Goal: Task Accomplishment & Management: Manage account settings

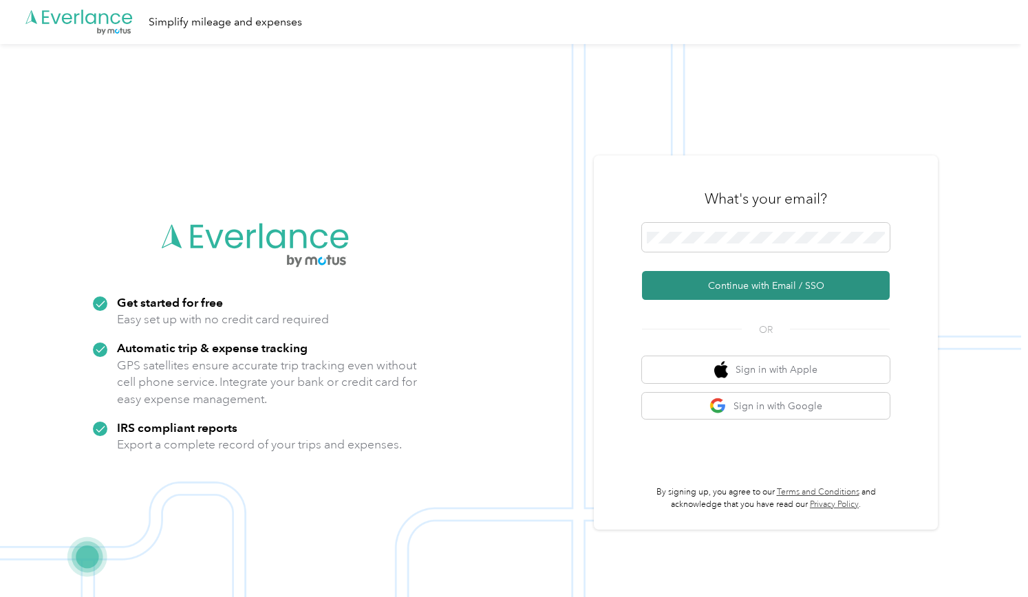
click at [763, 290] on button "Continue with Email / SSO" at bounding box center [766, 285] width 248 height 29
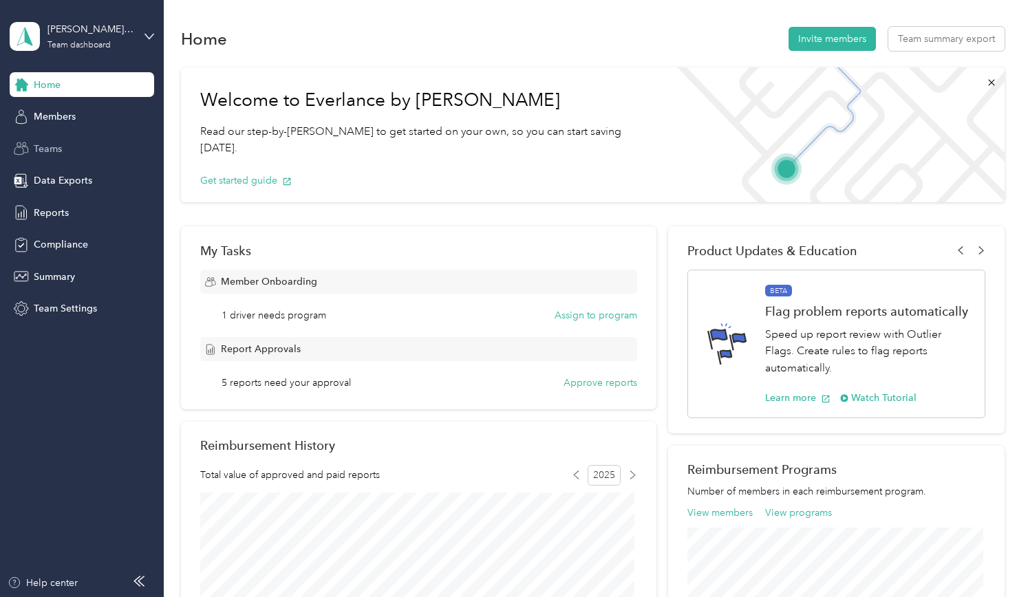
click at [46, 151] on span "Teams" at bounding box center [48, 149] width 28 height 14
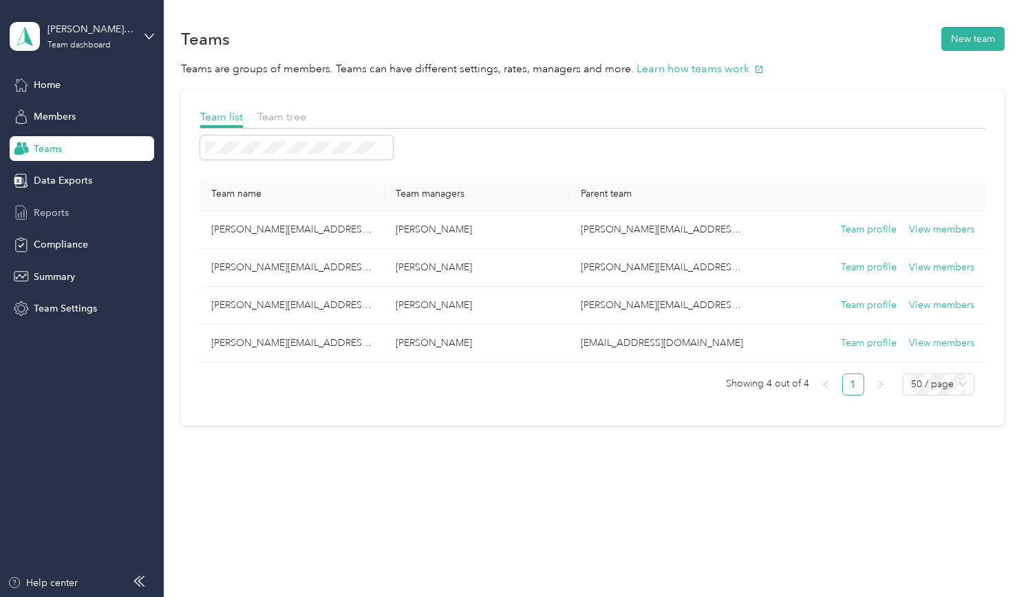
click at [59, 213] on span "Reports" at bounding box center [51, 213] width 35 height 14
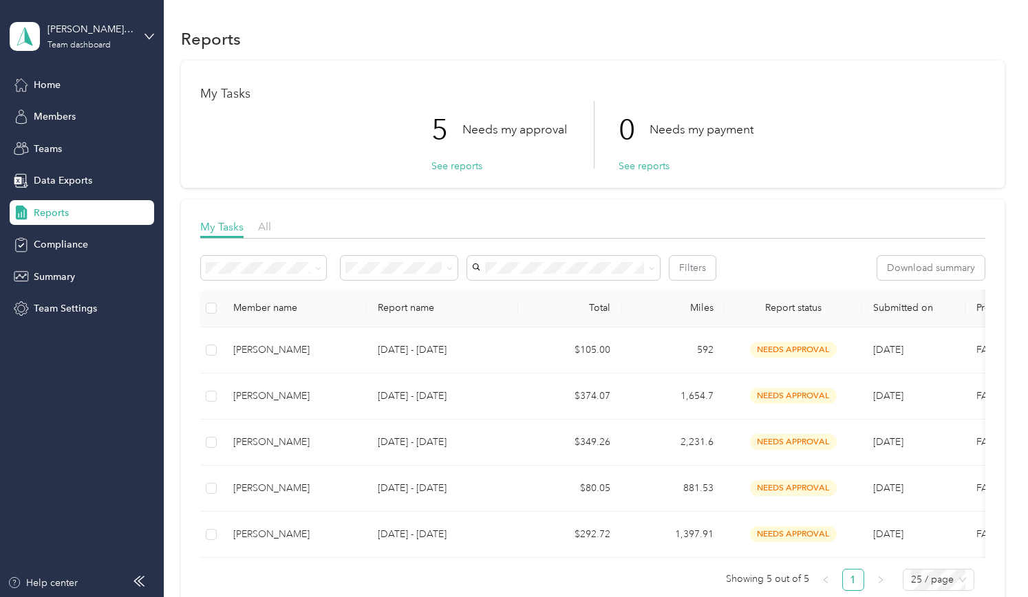
click at [136, 38] on div "brett.felton@graybar.com Team dashboard" at bounding box center [82, 36] width 144 height 48
click at [76, 111] on div "Team dashboard" at bounding box center [60, 107] width 76 height 14
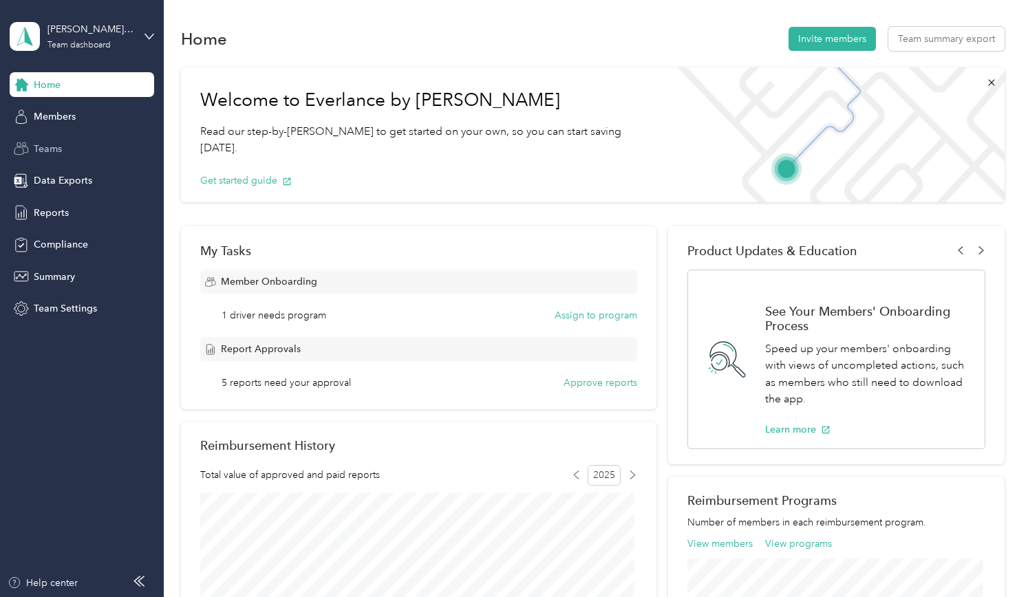
click at [52, 151] on span "Teams" at bounding box center [48, 149] width 28 height 14
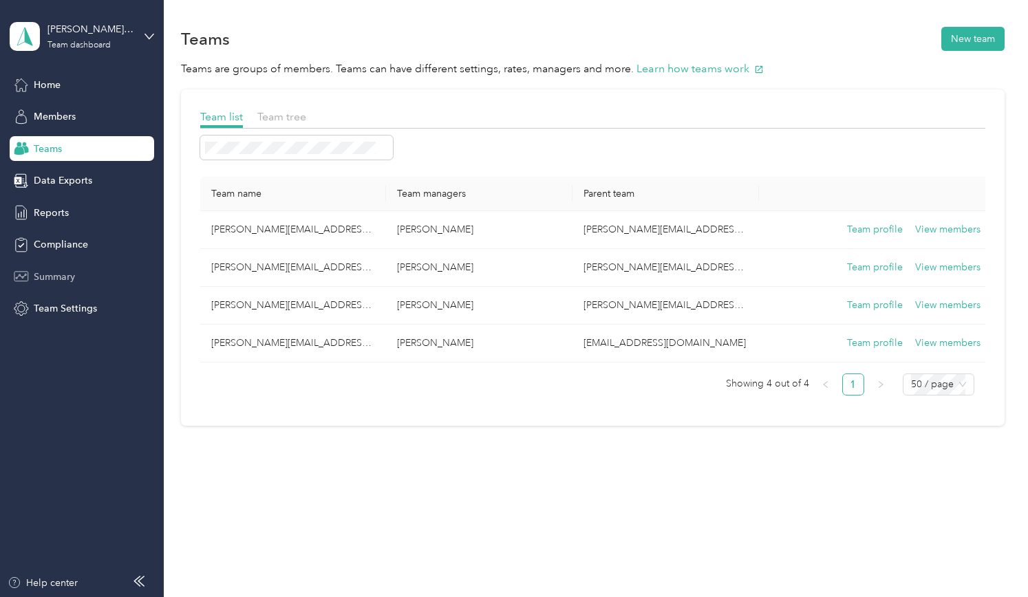
click at [54, 282] on span "Summary" at bounding box center [54, 277] width 41 height 14
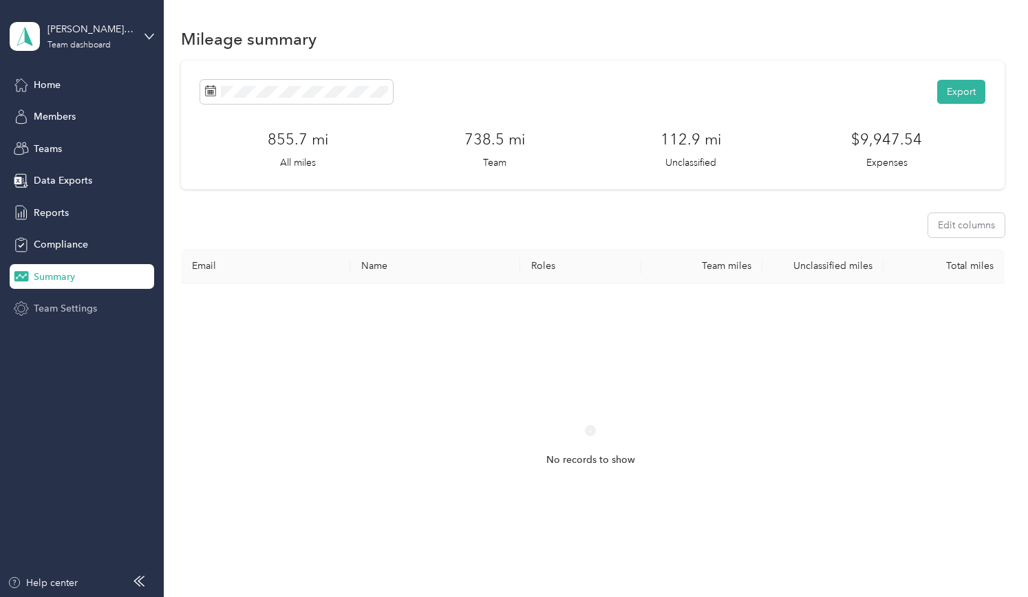
click at [65, 314] on span "Team Settings" at bounding box center [65, 308] width 63 height 14
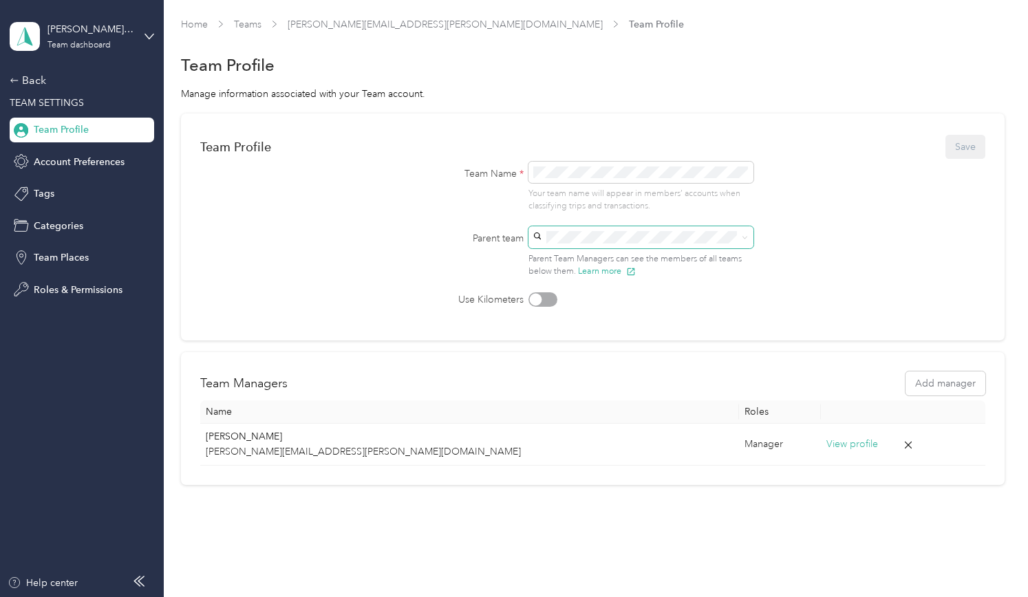
click at [743, 242] on span at bounding box center [745, 237] width 6 height 12
click at [743, 239] on icon at bounding box center [745, 238] width 4 height 3
click at [630, 245] on span at bounding box center [640, 237] width 225 height 22
click at [205, 195] on form "Team Profile Save Team Name * Your team name will appear in members’ accounts w…" at bounding box center [592, 220] width 785 height 174
click at [63, 166] on span "Account Preferences" at bounding box center [79, 162] width 91 height 14
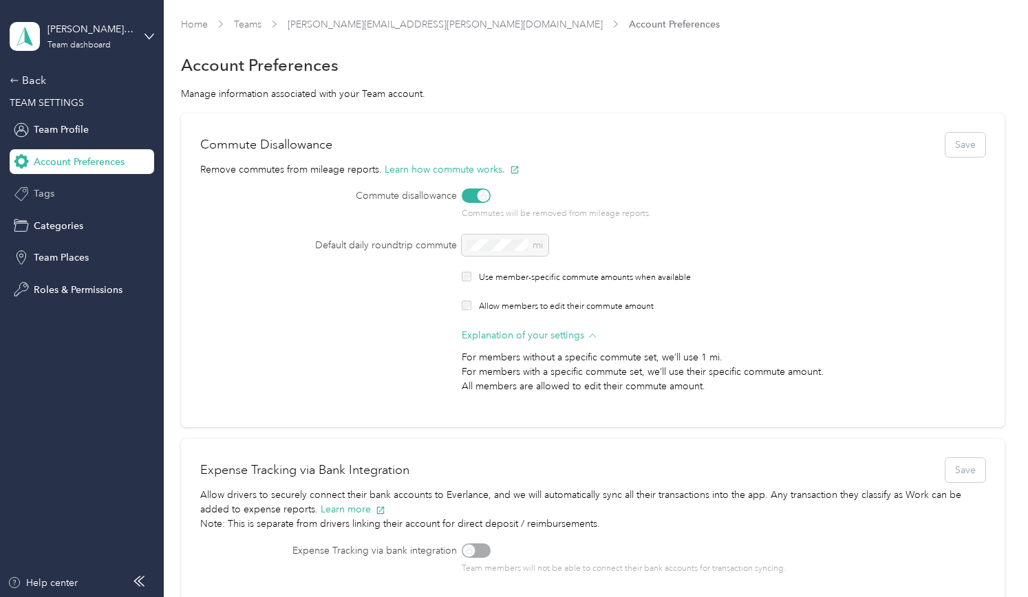
click at [36, 195] on span "Tags" at bounding box center [44, 193] width 21 height 14
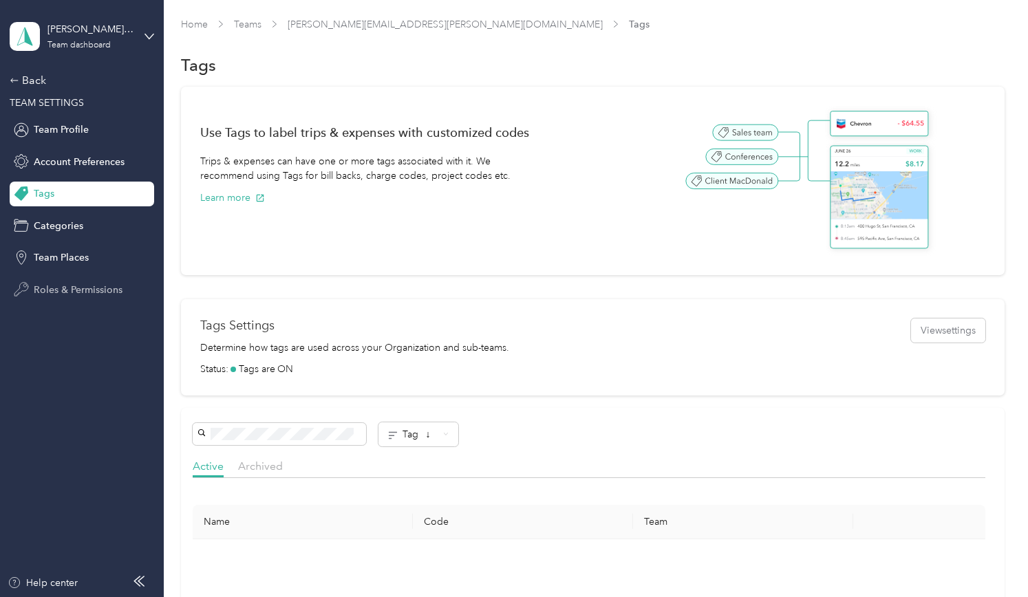
click at [102, 292] on span "Roles & Permissions" at bounding box center [78, 290] width 89 height 14
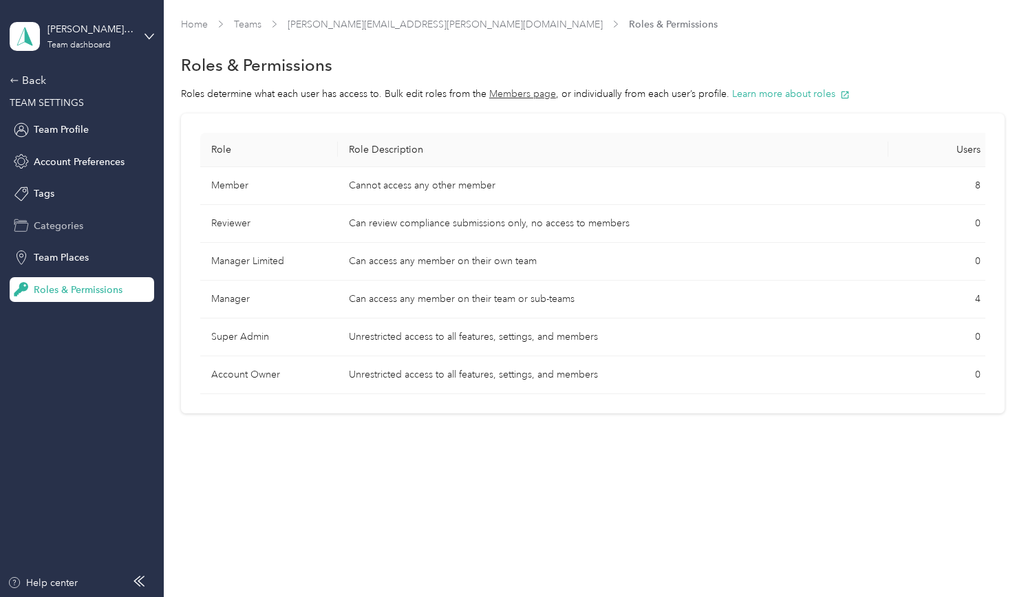
click at [63, 228] on span "Categories" at bounding box center [59, 226] width 50 height 14
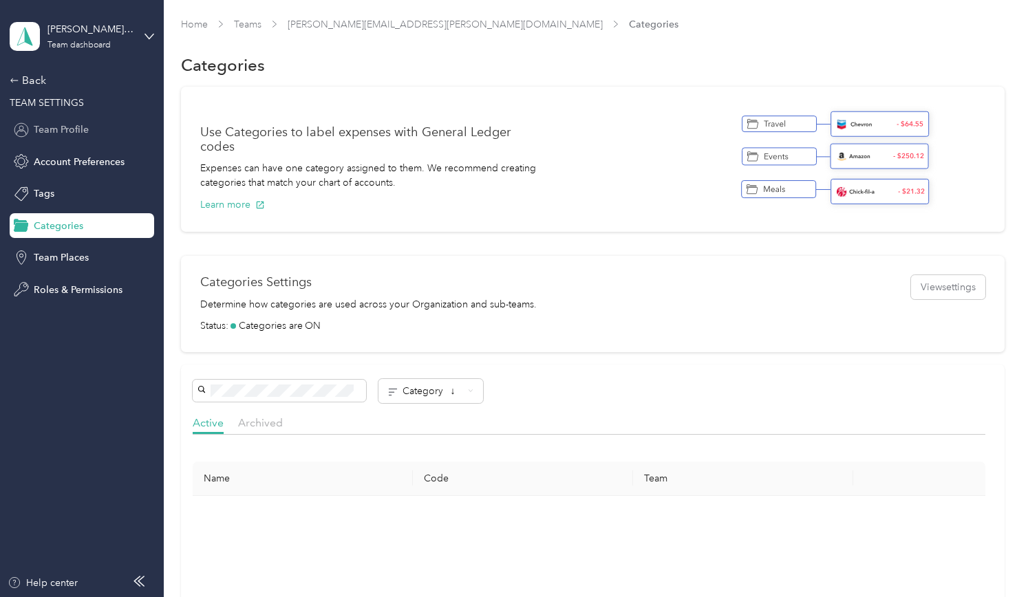
click at [50, 131] on span "Team Profile" at bounding box center [61, 129] width 55 height 14
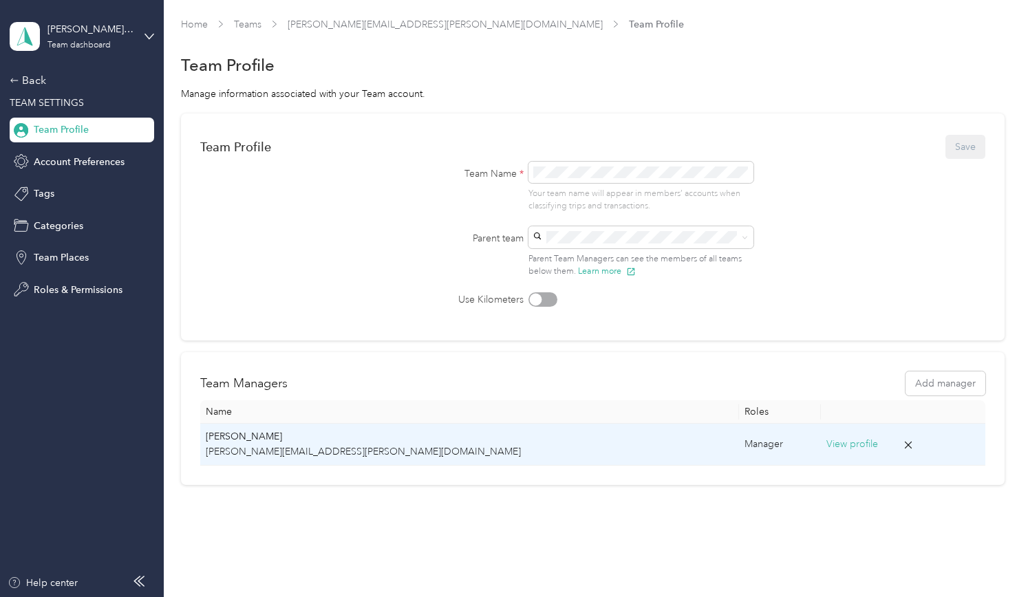
click at [826, 444] on button "View profile" at bounding box center [852, 444] width 52 height 15
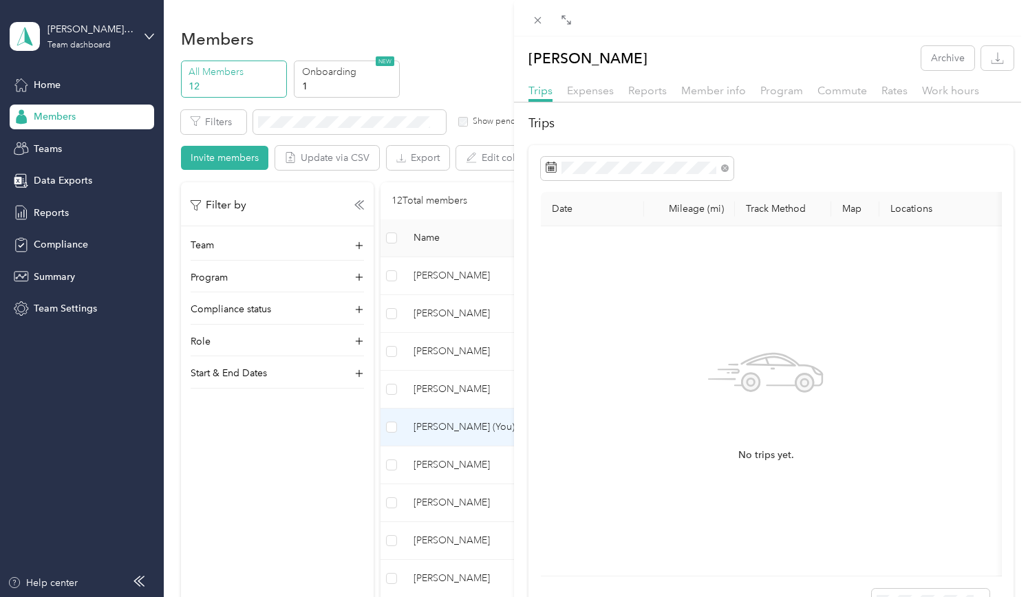
click at [389, 313] on div "Brett Felton Archive Trips Expenses Reports Member info Program Commute Rates W…" at bounding box center [514, 298] width 1028 height 597
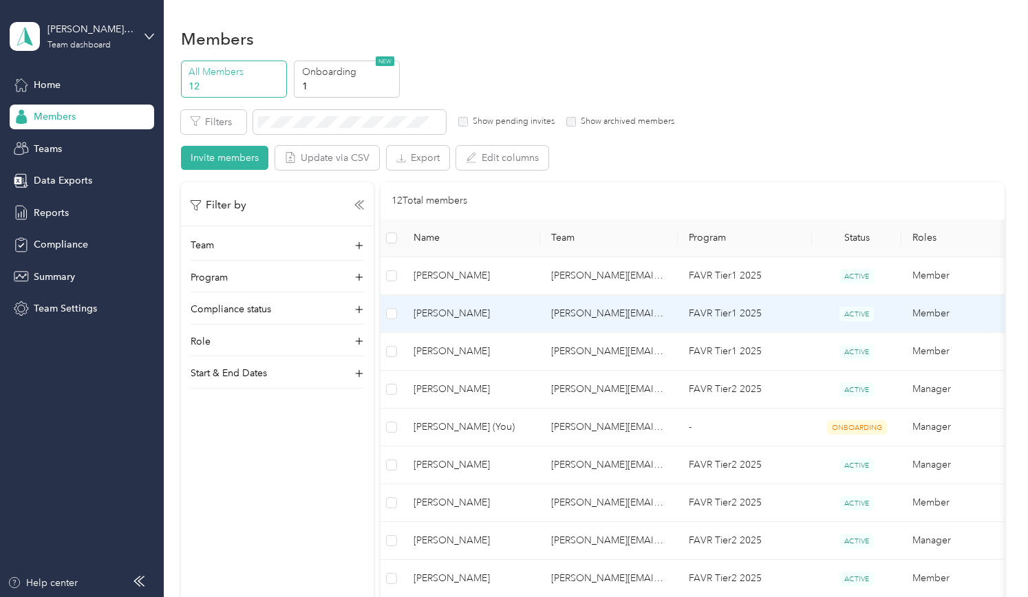
click at [862, 316] on span "ACTIVE" at bounding box center [856, 314] width 34 height 14
click at [453, 316] on span "Steven Meerdo" at bounding box center [471, 313] width 116 height 15
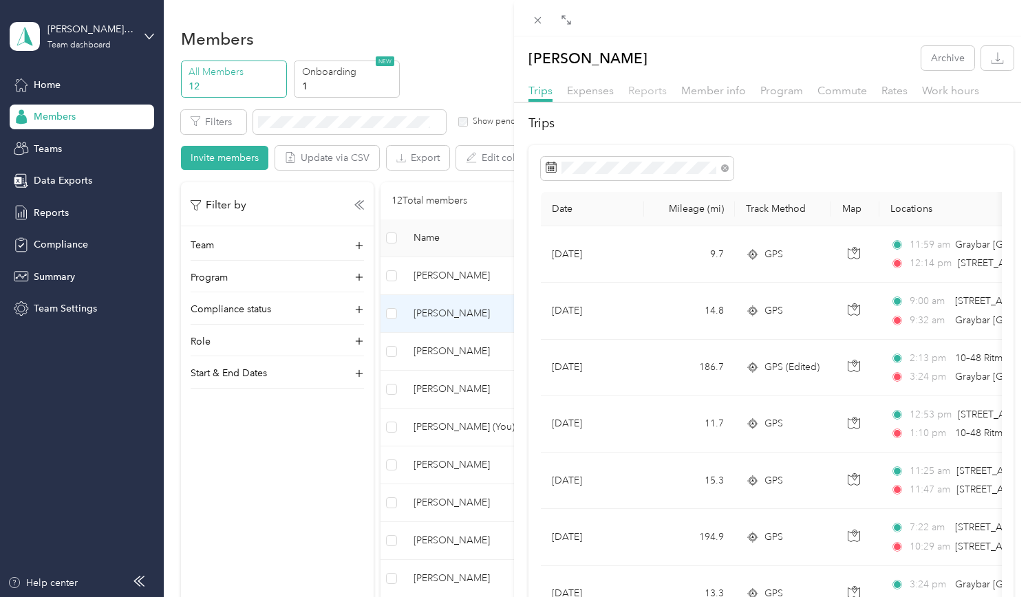
click at [656, 92] on span "Reports" at bounding box center [647, 90] width 39 height 13
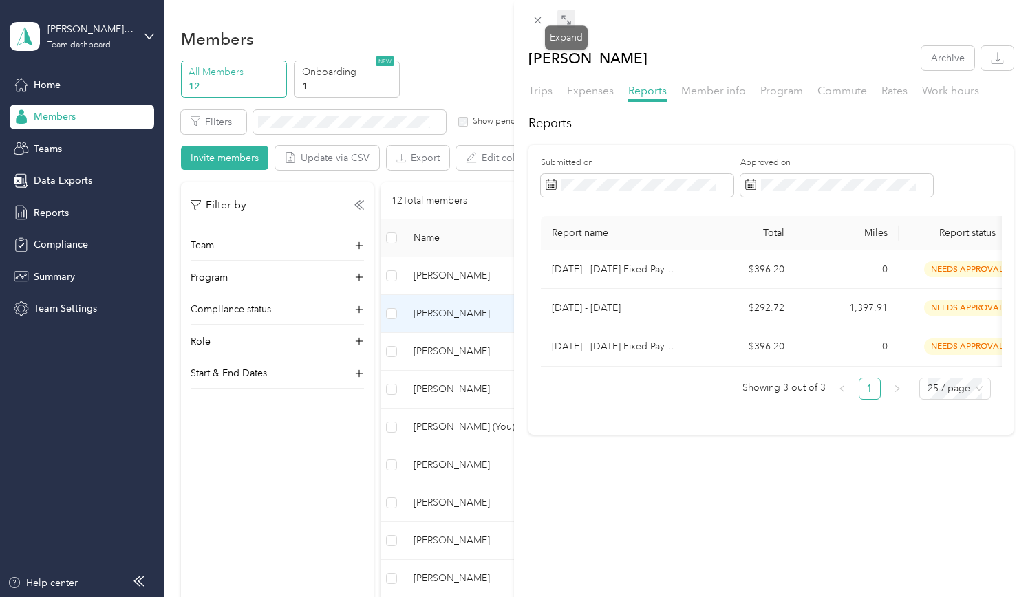
click at [567, 19] on icon at bounding box center [566, 19] width 11 height 11
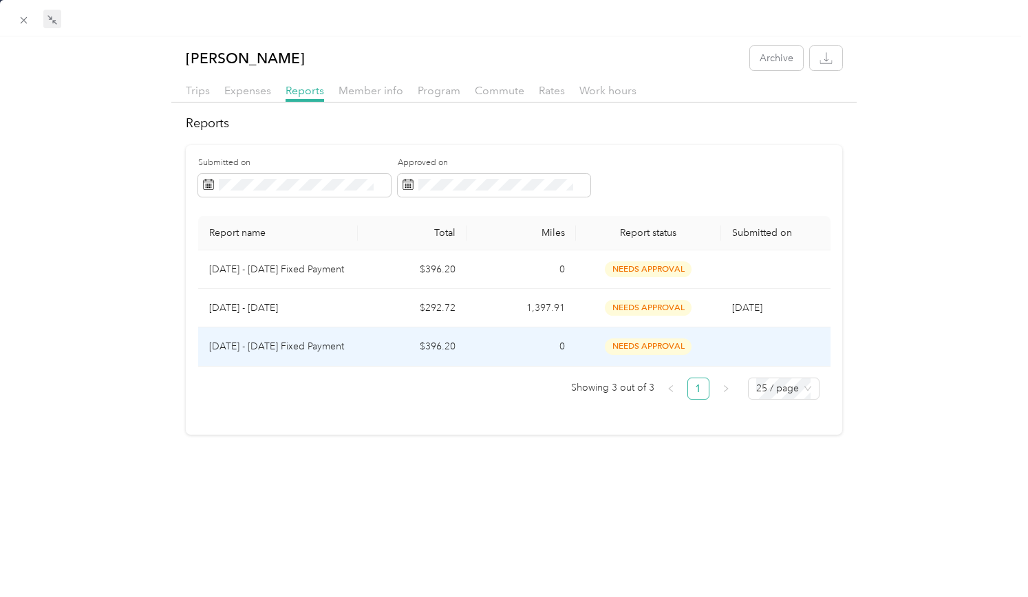
click at [651, 343] on span "needs approval" at bounding box center [648, 346] width 87 height 16
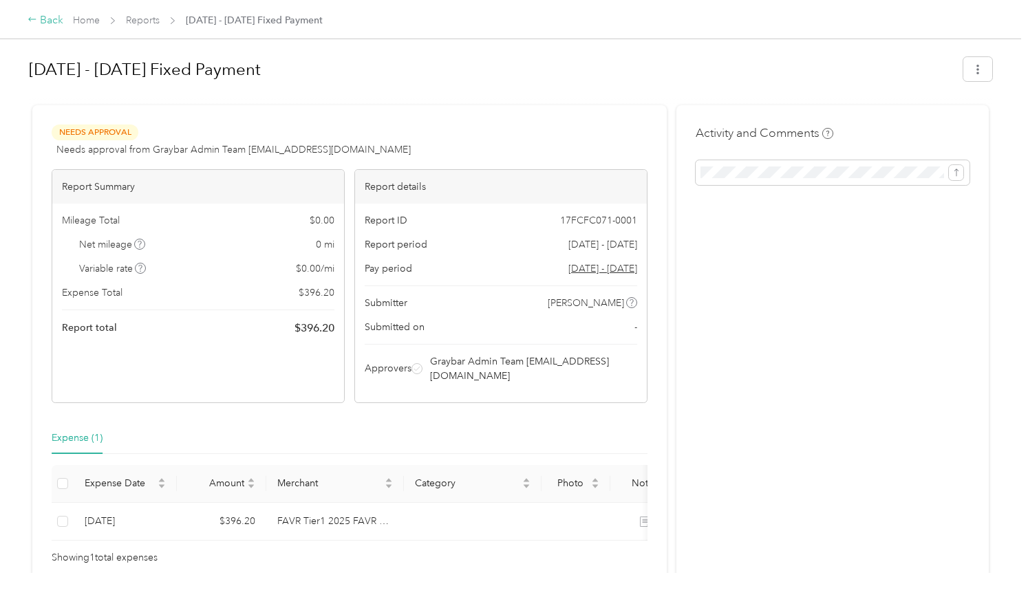
click at [30, 21] on icon at bounding box center [33, 19] width 10 height 10
click at [32, 21] on icon at bounding box center [33, 19] width 10 height 10
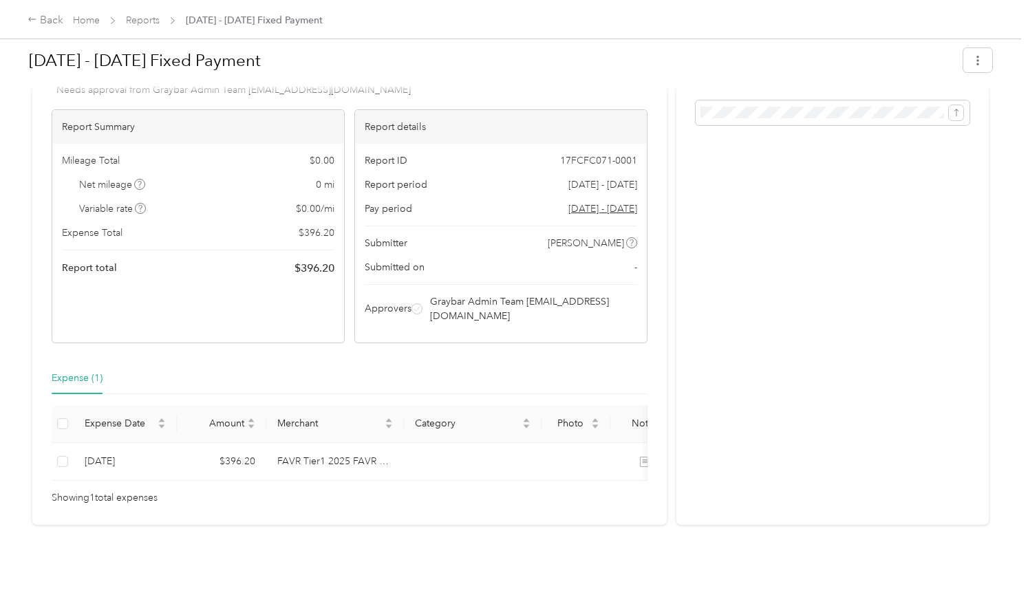
click at [67, 371] on div "Expense (1)" at bounding box center [77, 378] width 51 height 15
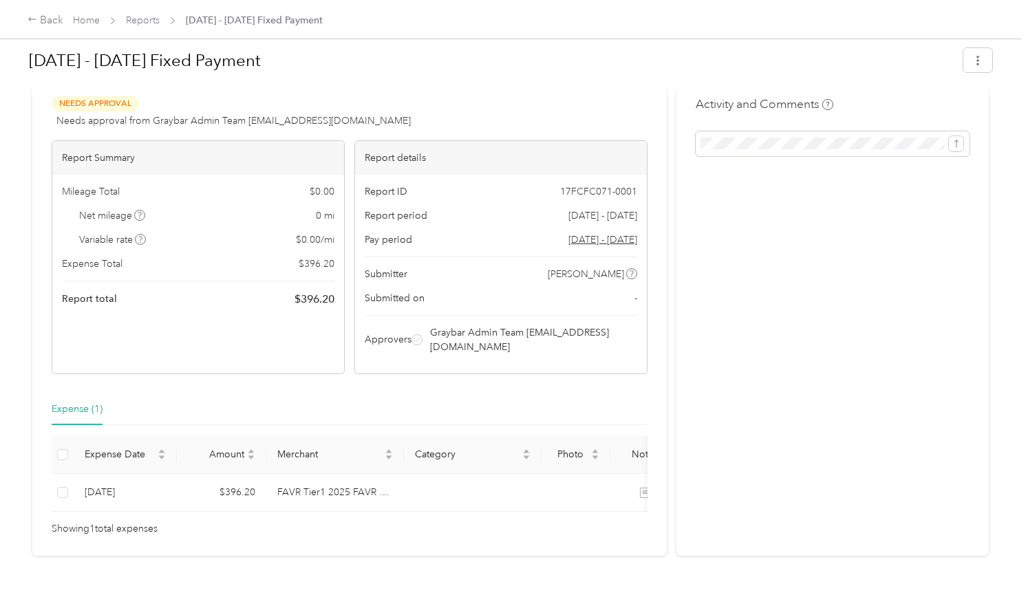
scroll to position [0, 0]
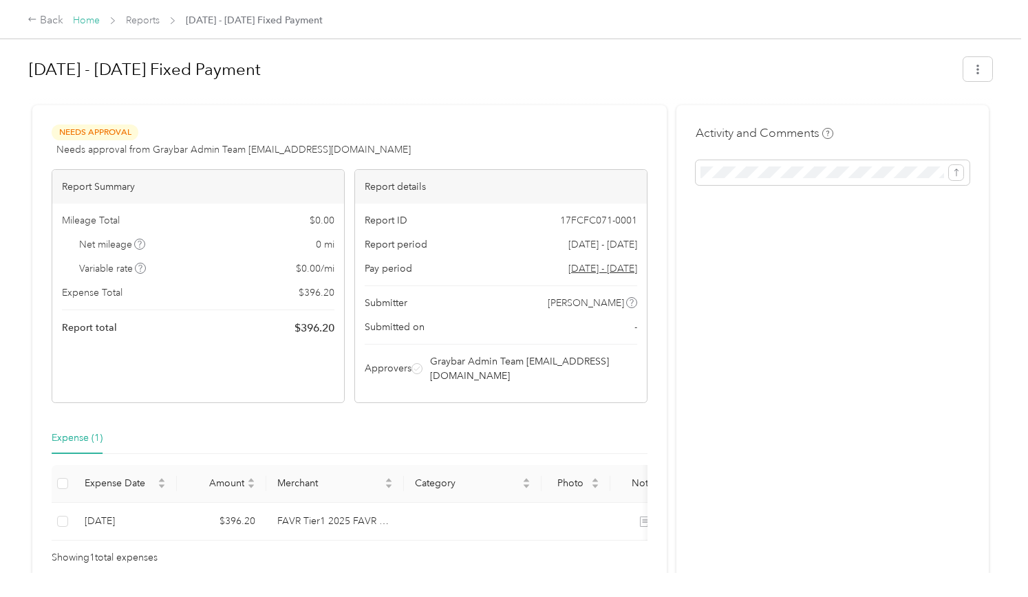
click at [93, 19] on link "Home" at bounding box center [86, 20] width 27 height 12
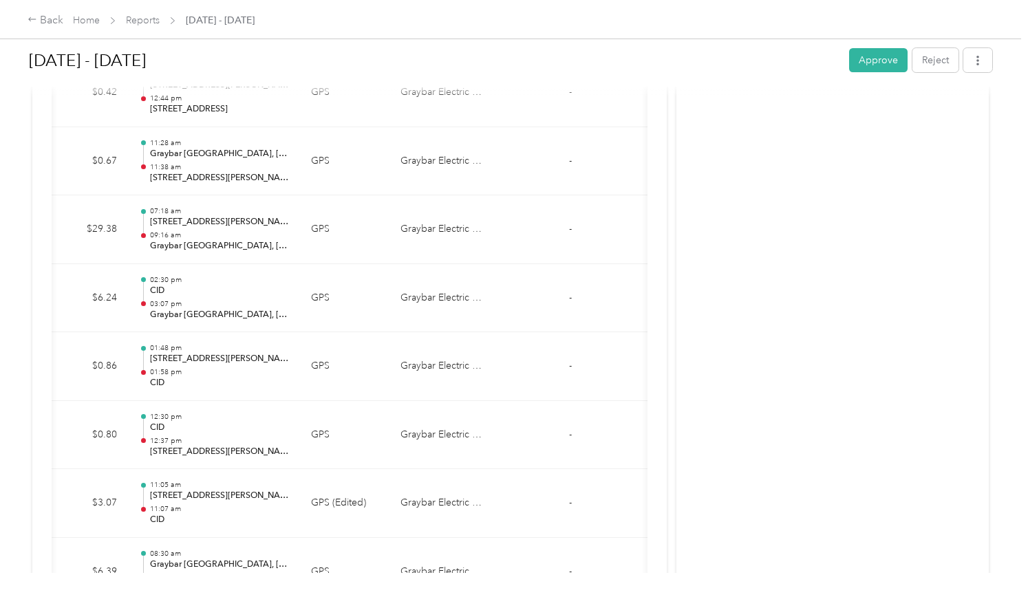
scroll to position [1877, 0]
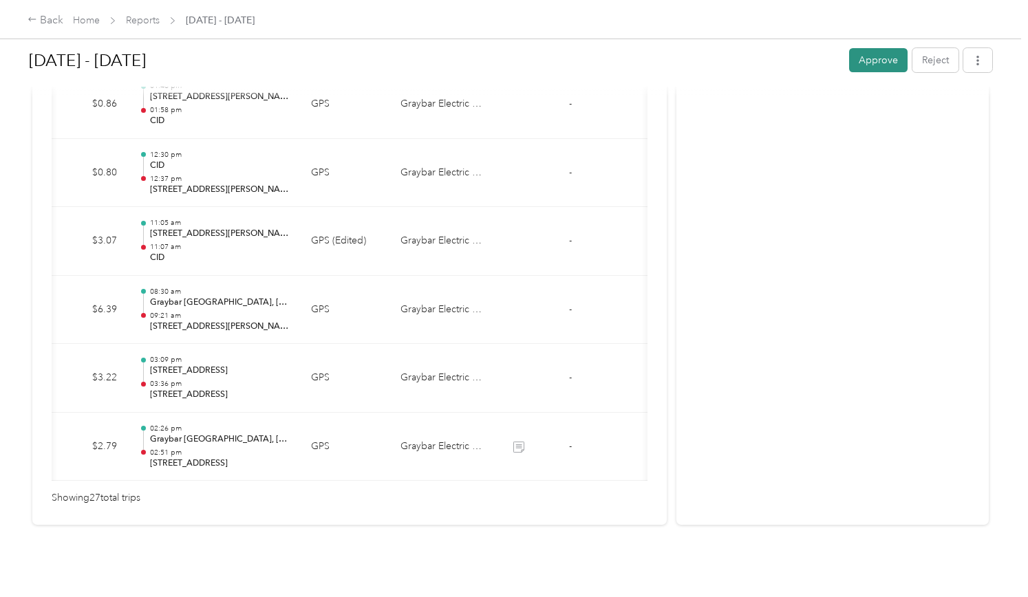
click at [874, 59] on button "Approve" at bounding box center [878, 60] width 58 height 24
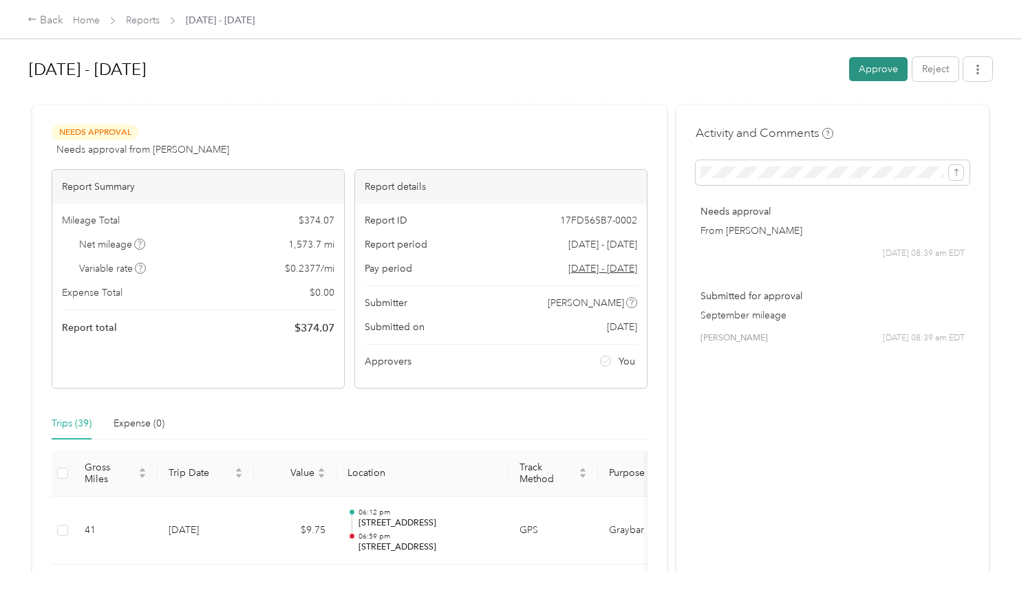
click at [886, 69] on button "Approve" at bounding box center [878, 69] width 58 height 24
click at [888, 67] on button "Approve" at bounding box center [878, 69] width 58 height 24
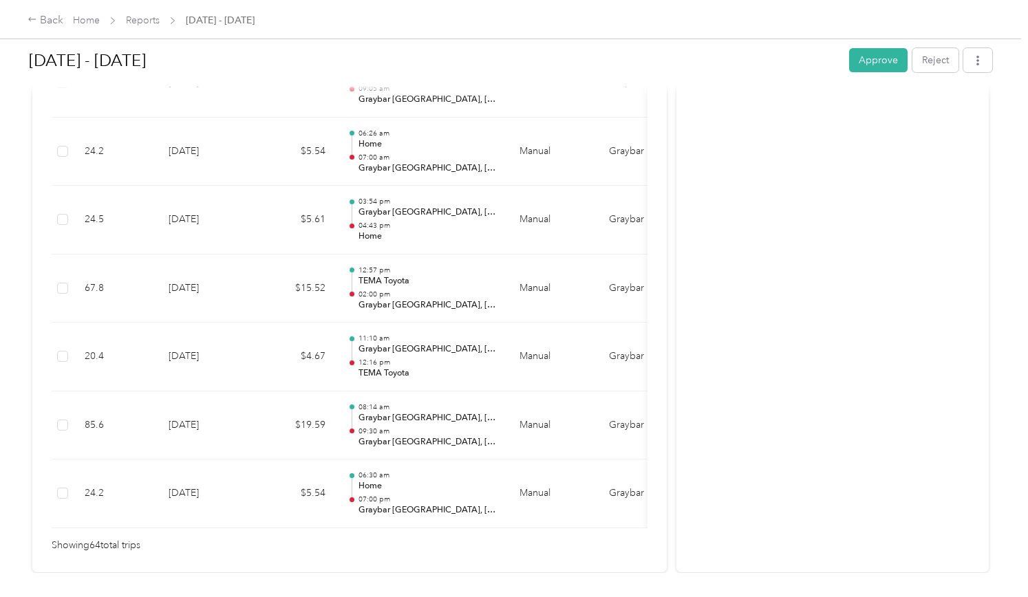
scroll to position [4401, 0]
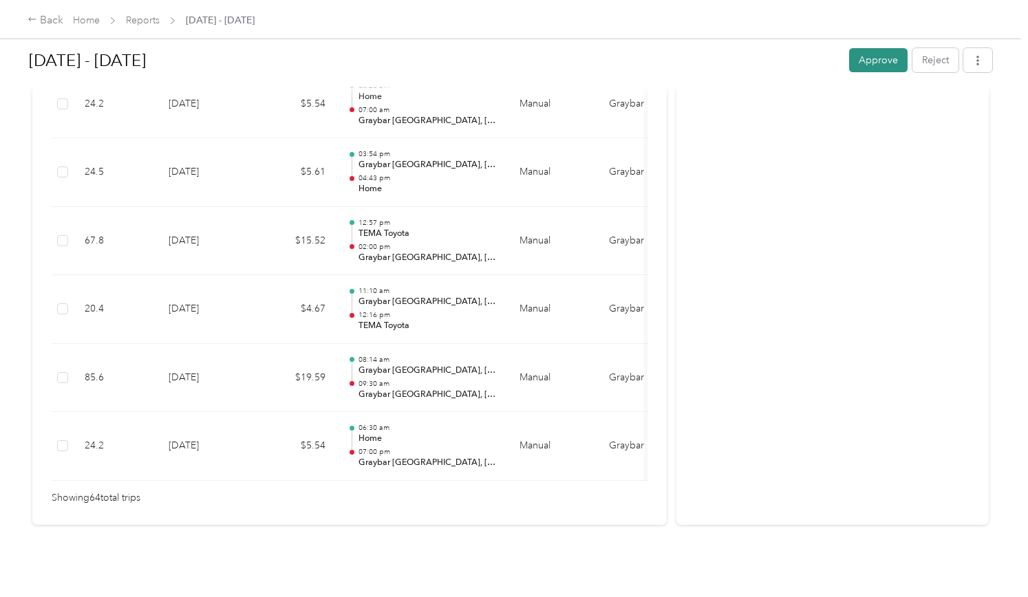
click at [871, 56] on button "Approve" at bounding box center [878, 60] width 58 height 24
